Goal: Check status: Check status

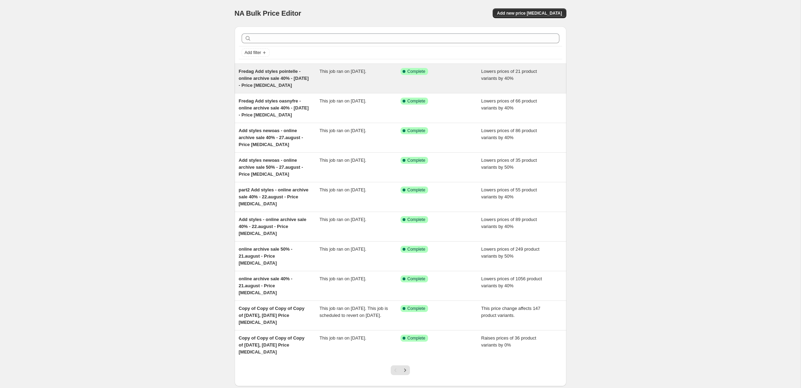
click at [355, 81] on div "This job ran on [DATE]." at bounding box center [359, 78] width 81 height 21
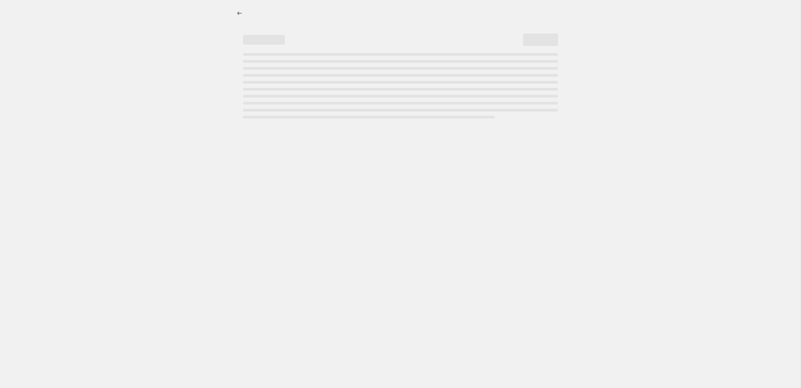
select select "percentage"
select select "tag"
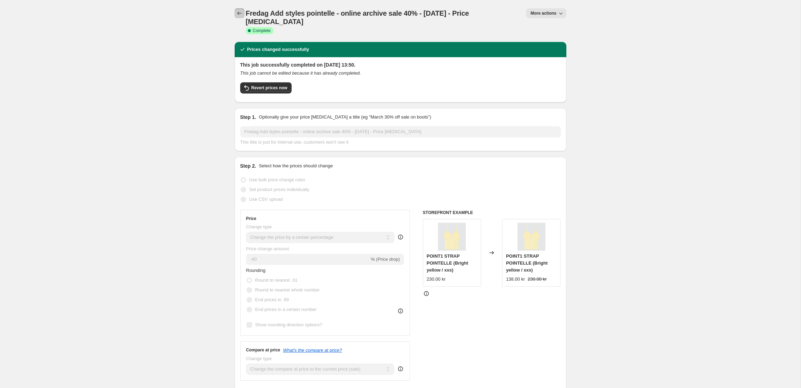
click at [238, 13] on icon "Price change jobs" at bounding box center [239, 13] width 7 height 7
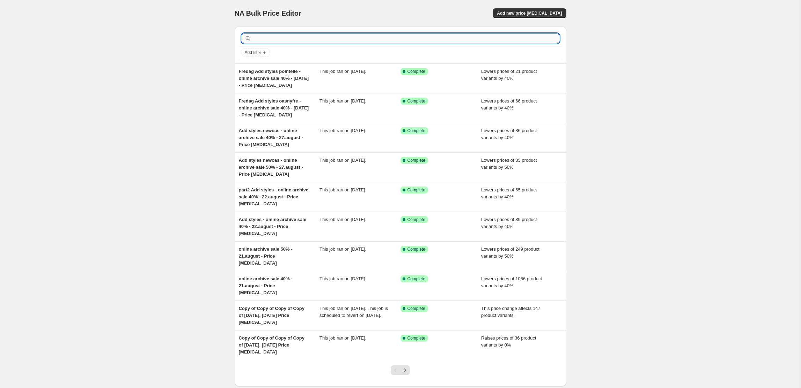
click at [296, 38] on input "text" at bounding box center [406, 39] width 306 height 10
type input "oasnew"
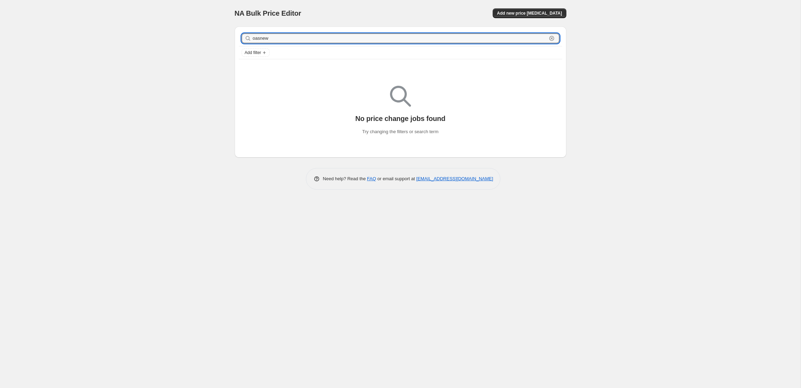
drag, startPoint x: 275, startPoint y: 39, endPoint x: 235, endPoint y: 38, distance: 39.8
click at [235, 38] on div "oasnew Clear Add filter" at bounding box center [401, 45] width 332 height 37
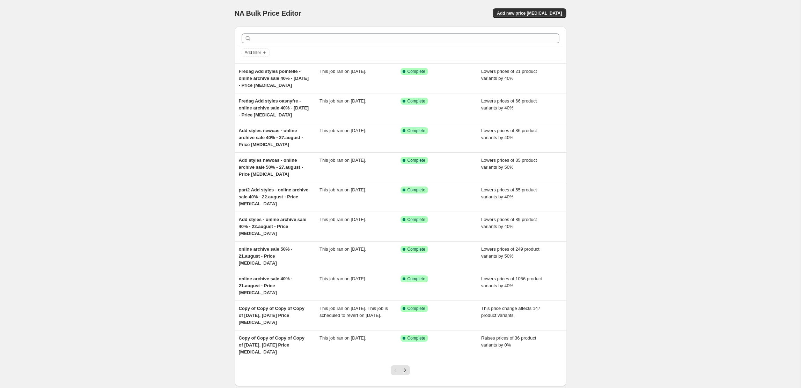
scroll to position [27, 0]
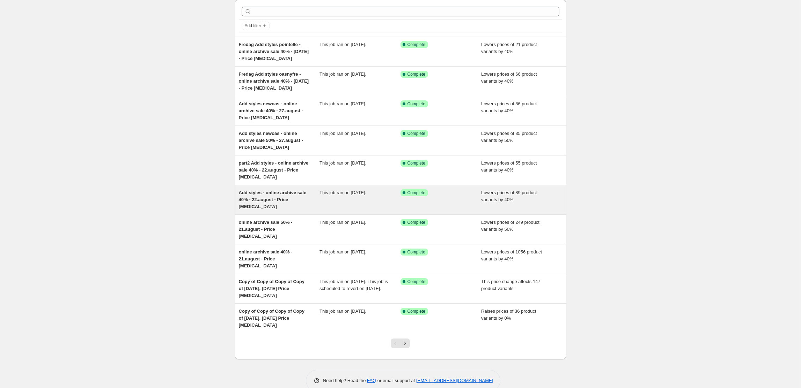
click at [331, 200] on div "This job ran on [DATE]." at bounding box center [359, 200] width 81 height 21
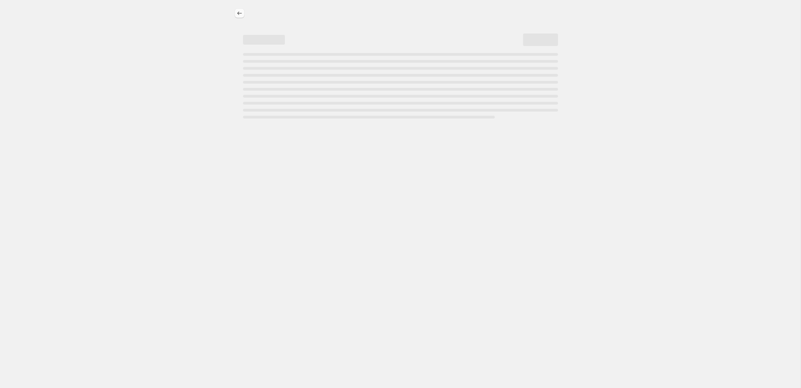
click at [238, 13] on icon "Price change jobs" at bounding box center [239, 13] width 7 height 7
